Goal: Transaction & Acquisition: Book appointment/travel/reservation

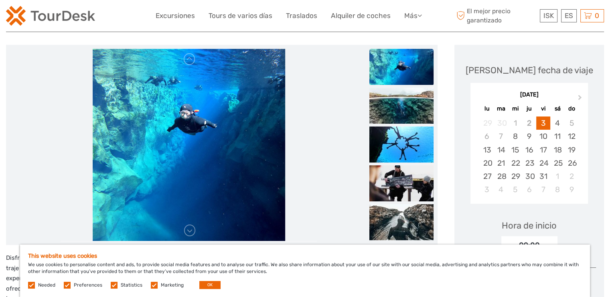
scroll to position [120, 0]
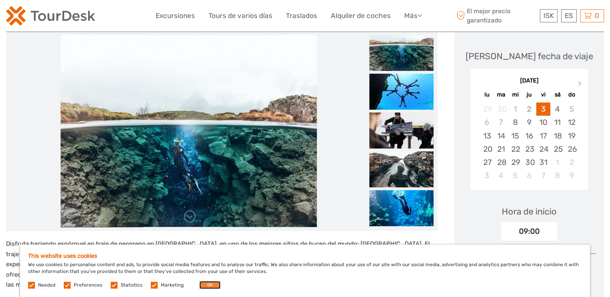
click at [206, 287] on button "OK" at bounding box center [209, 285] width 21 height 8
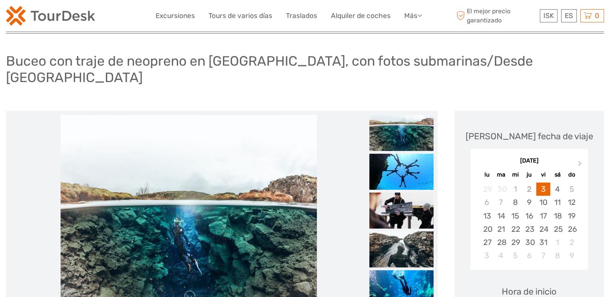
scroll to position [80, 0]
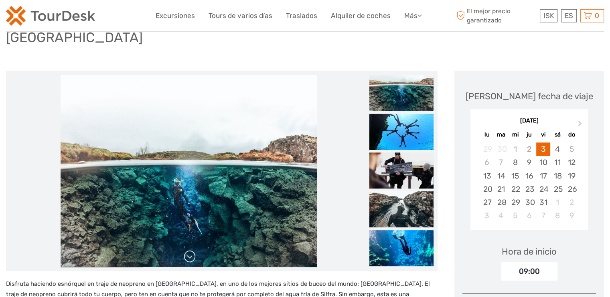
click at [188, 251] on link at bounding box center [189, 257] width 13 height 13
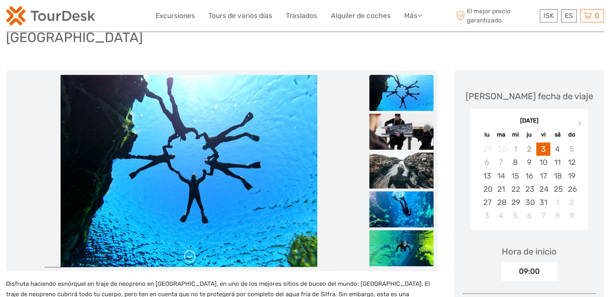
click at [188, 251] on link at bounding box center [189, 257] width 13 height 13
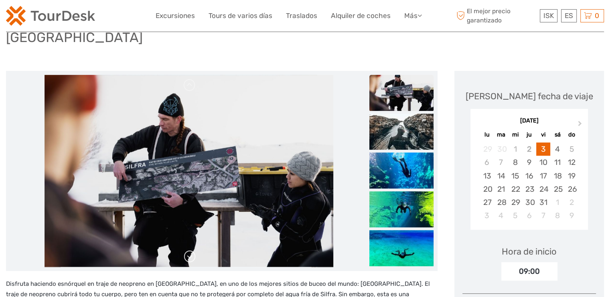
click at [188, 251] on link at bounding box center [189, 257] width 13 height 13
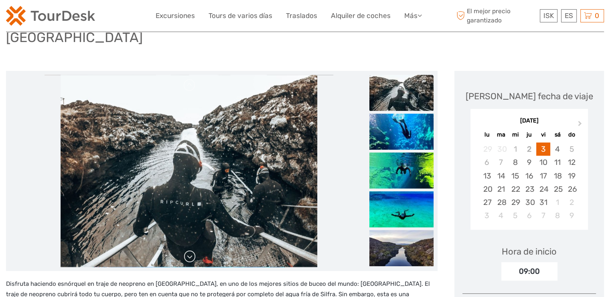
click at [188, 251] on link at bounding box center [189, 257] width 13 height 13
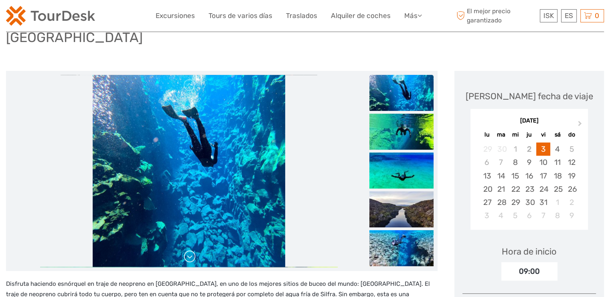
click at [188, 251] on link at bounding box center [189, 257] width 13 height 13
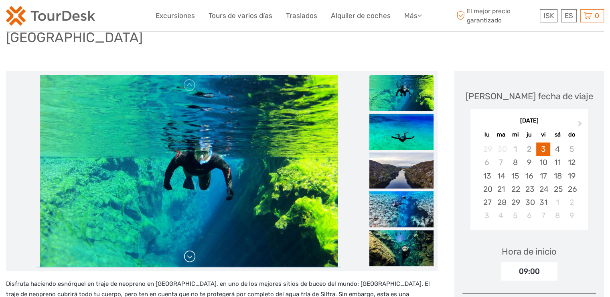
click at [189, 251] on link at bounding box center [189, 257] width 13 height 13
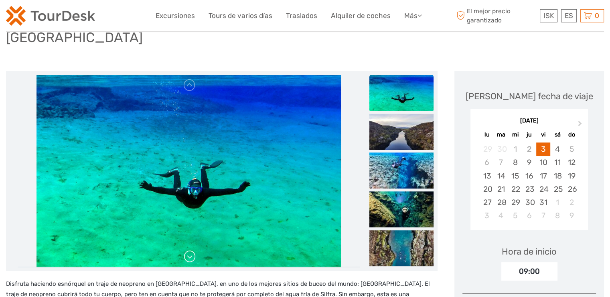
click at [189, 251] on link at bounding box center [189, 257] width 13 height 13
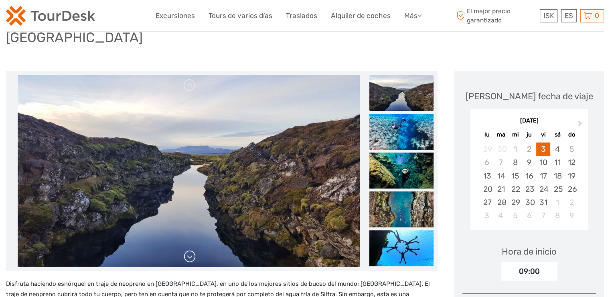
click at [189, 251] on link at bounding box center [189, 257] width 13 height 13
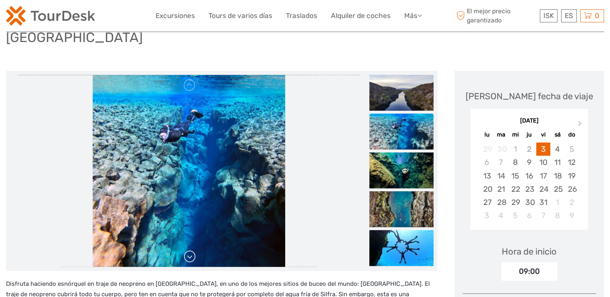
click at [189, 251] on link at bounding box center [189, 257] width 13 height 13
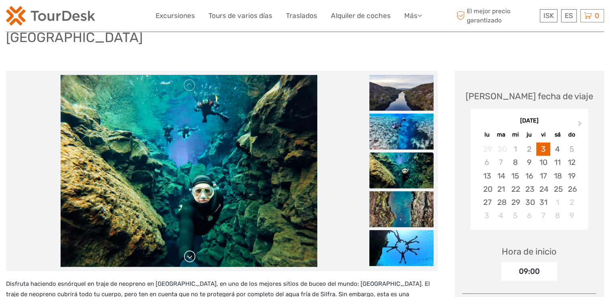
click at [189, 251] on link at bounding box center [189, 257] width 13 height 13
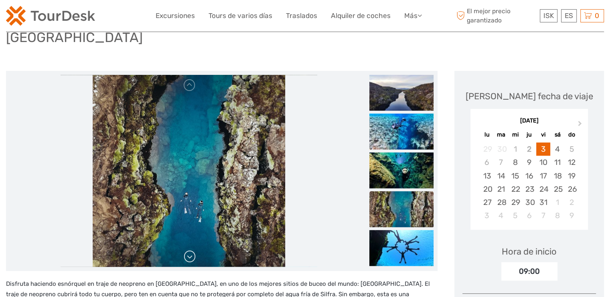
click at [189, 251] on link at bounding box center [189, 257] width 13 height 13
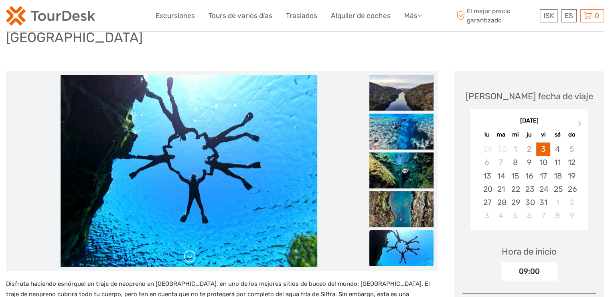
click at [189, 251] on link at bounding box center [189, 257] width 13 height 13
